Goal: Task Accomplishment & Management: Manage account settings

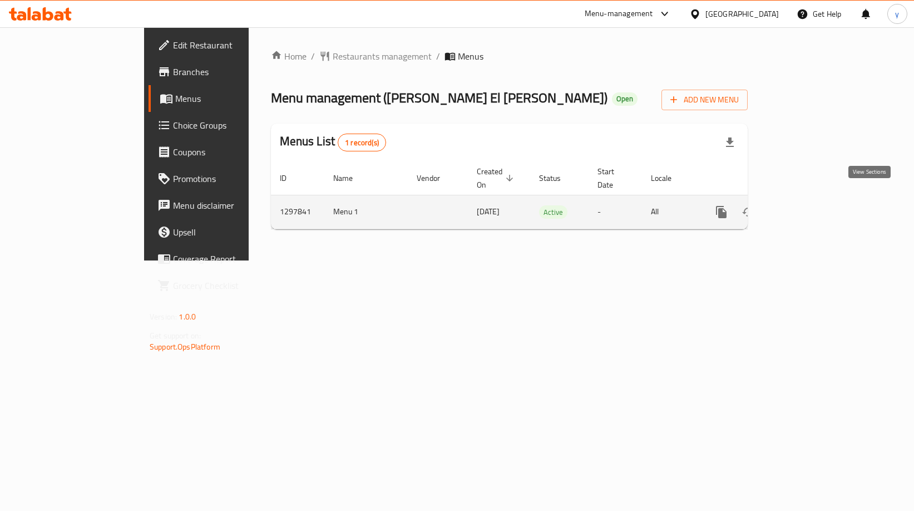
click at [809, 205] on icon "enhanced table" at bounding box center [801, 211] width 13 height 13
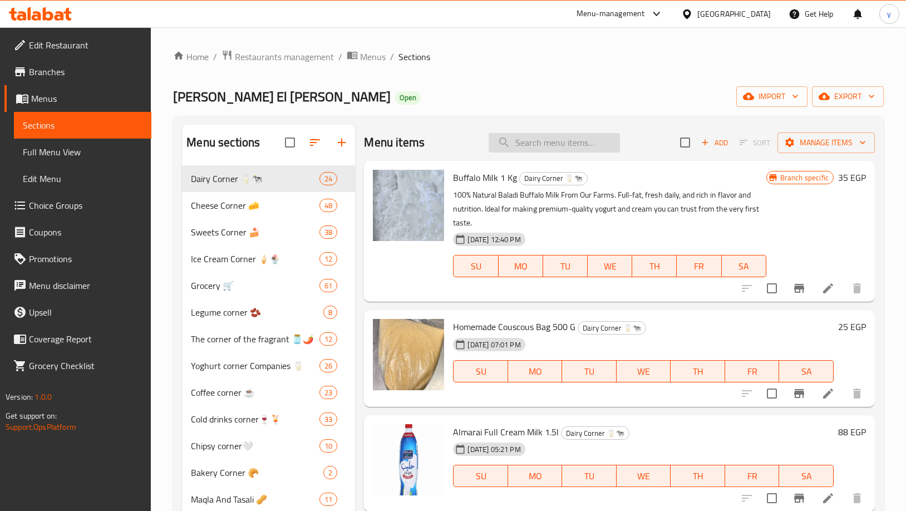
click at [541, 150] on input "search" at bounding box center [554, 142] width 131 height 19
paste input "Feta Marai Cheese 250 Grams"
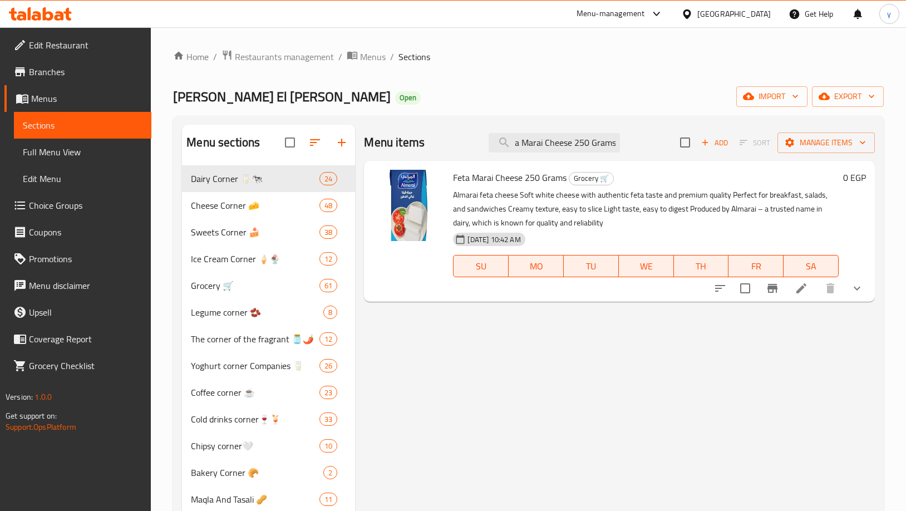
type input "Feta Marai Cheese 250 Grams"
click at [795, 284] on icon at bounding box center [801, 288] width 13 height 13
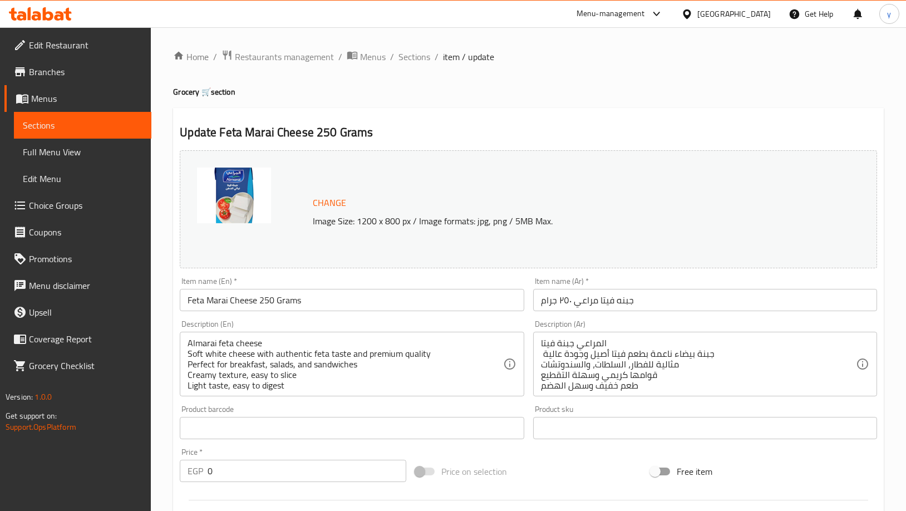
click at [632, 62] on ol "Home / Restaurants management / Menus / Sections / item / update" at bounding box center [528, 57] width 711 height 14
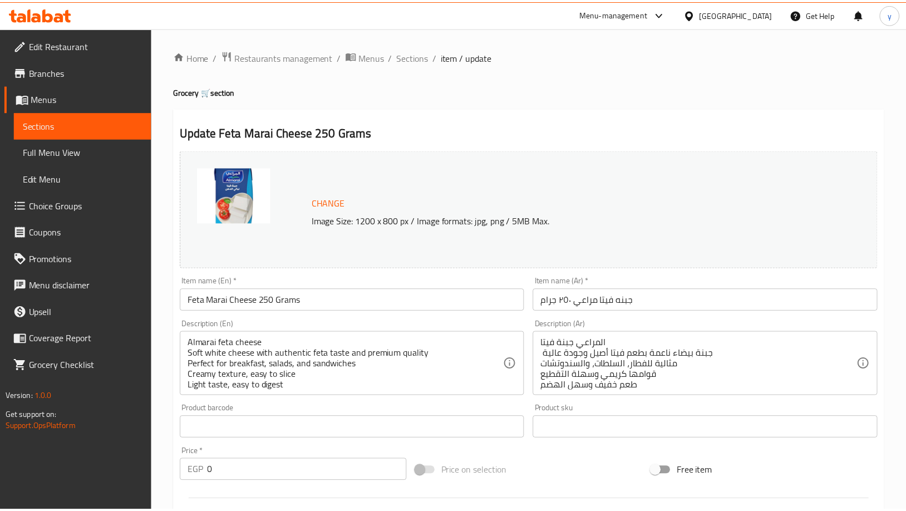
scroll to position [349, 0]
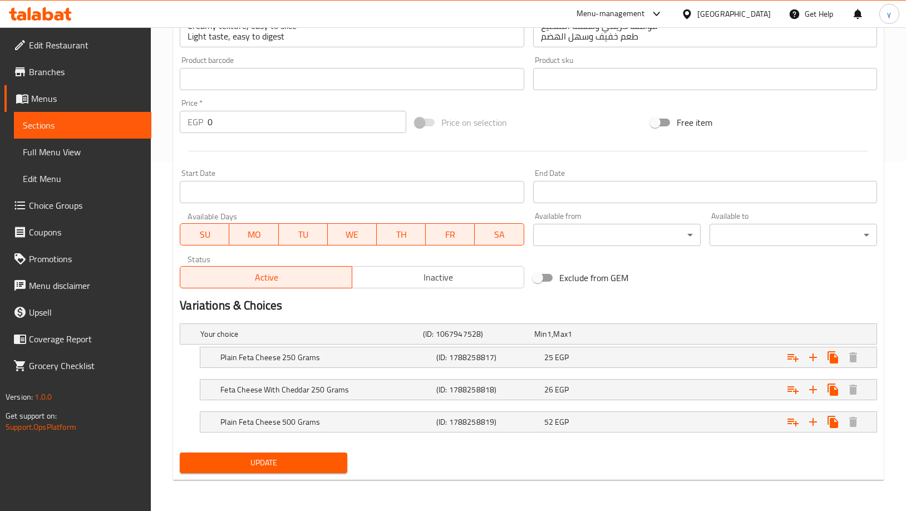
click at [599, 130] on div "Price on selection" at bounding box center [528, 122] width 235 height 30
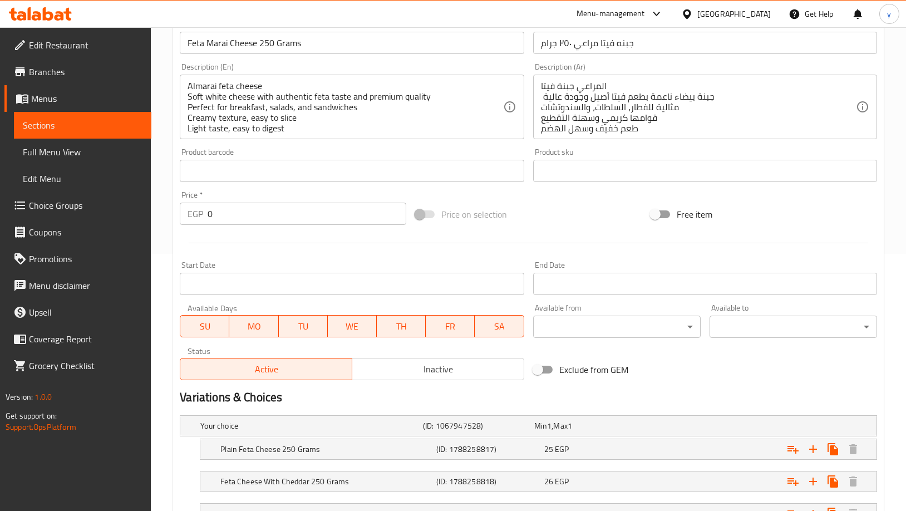
scroll to position [238, 0]
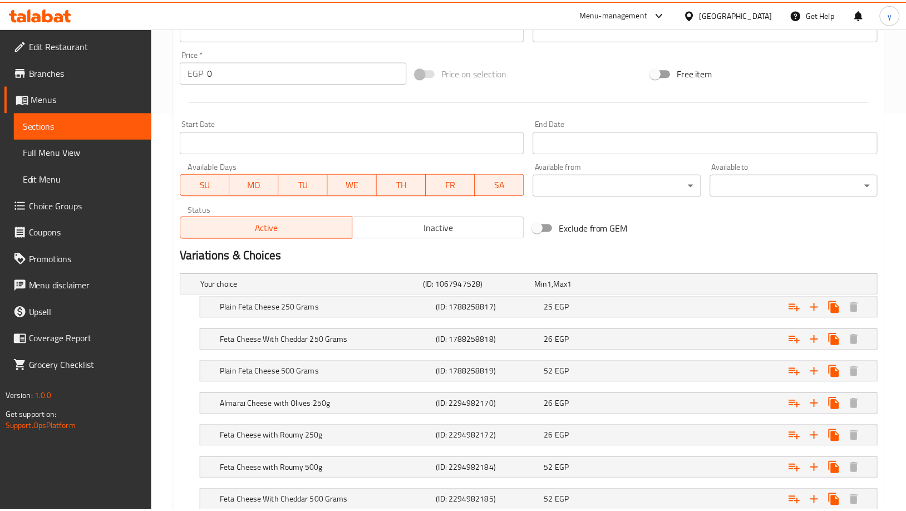
scroll to position [510, 0]
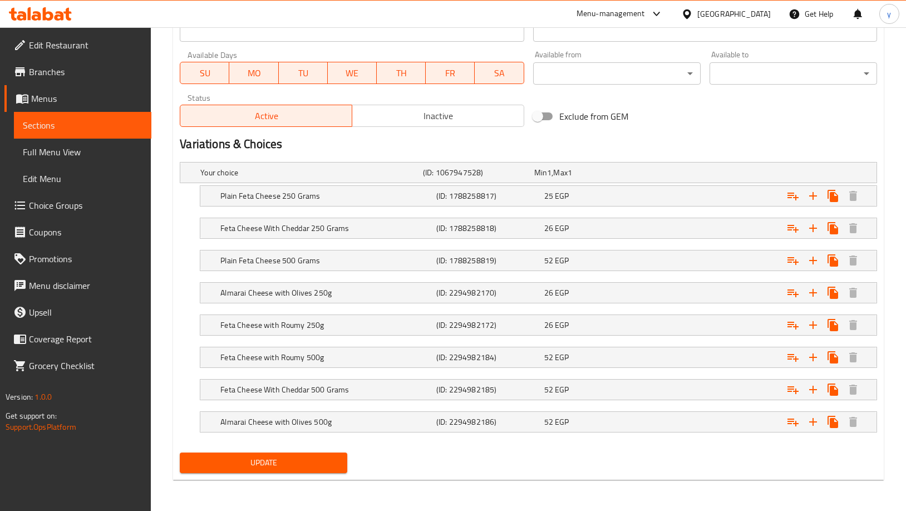
click at [68, 70] on span "Branches" at bounding box center [86, 71] width 114 height 13
